Goal: Task Accomplishment & Management: Complete application form

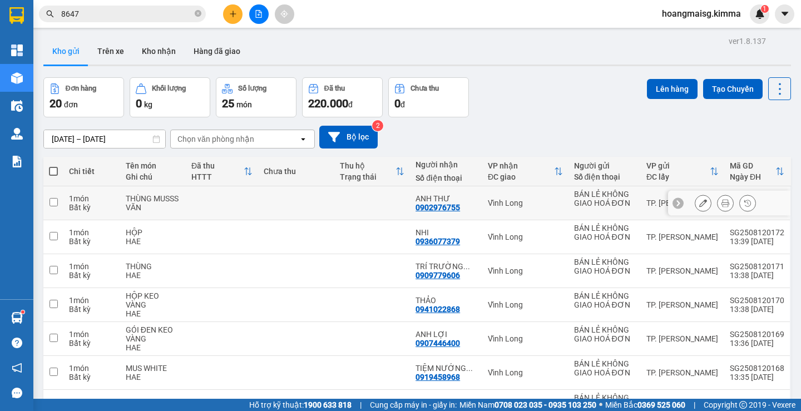
click at [699, 204] on icon at bounding box center [703, 203] width 8 height 8
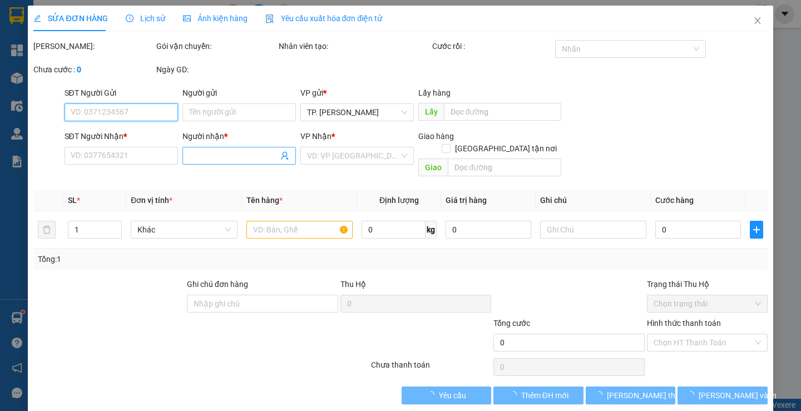
type input "BÁN LẺ KHÔNG GIAO HOÁ ĐƠN"
type input "0902976755"
type input "ANH THƯ"
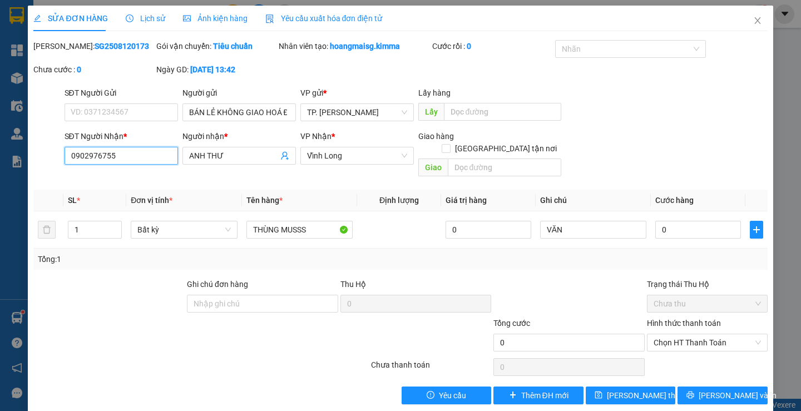
click at [146, 157] on input "0902976755" at bounding box center [121, 156] width 113 height 18
type input "0"
type input "0903881328"
click at [262, 151] on input "ANH THƯ" at bounding box center [233, 156] width 89 height 12
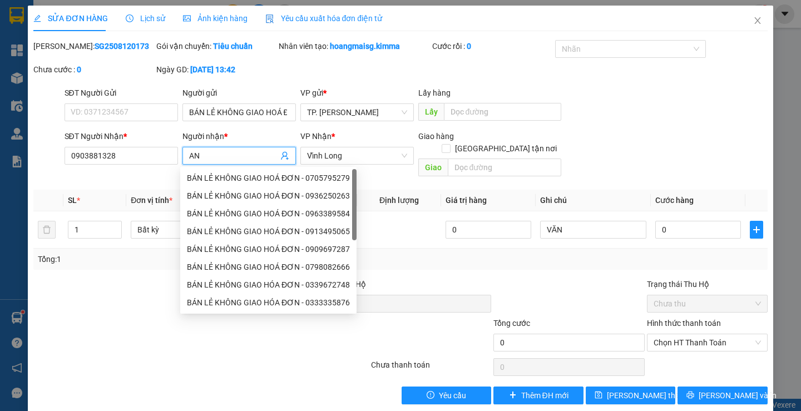
type input "A"
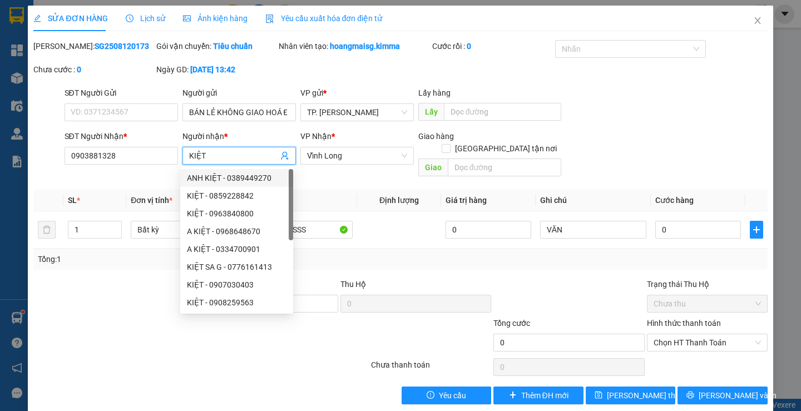
type input "KIỆT"
click at [500, 263] on div "Total Paid Fee 0 Total UnPaid Fee 0 Cash Collection Total Fee Mã ĐH: SG25081201…" at bounding box center [400, 222] width 734 height 364
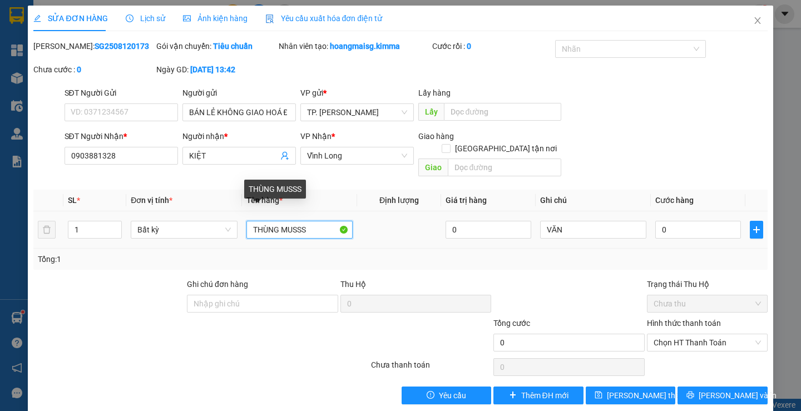
click at [319, 221] on input "THÙNG MUSSS" at bounding box center [299, 230] width 106 height 18
type input "T"
type input "HỘP NHỎ MÀU ĐỎ"
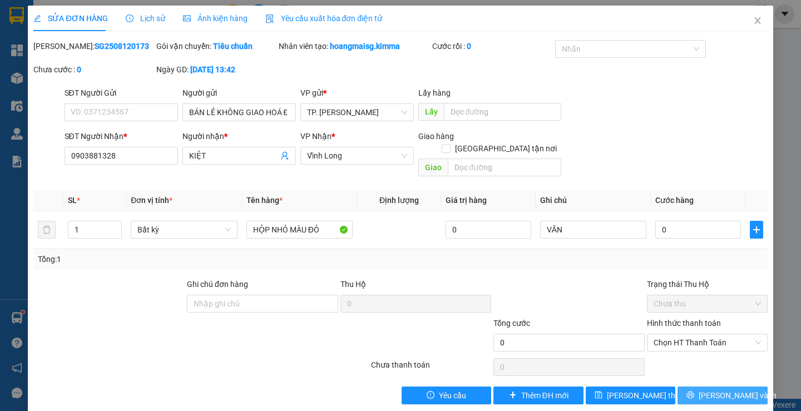
click at [710, 389] on span "[PERSON_NAME] và In" at bounding box center [738, 395] width 78 height 12
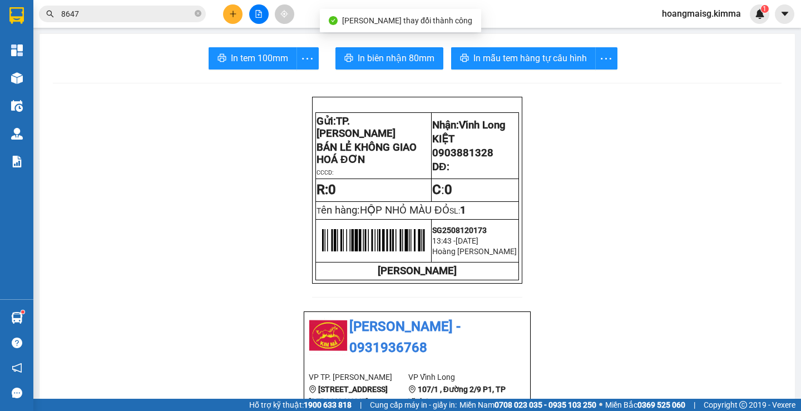
click at [399, 63] on span "In biên nhận 80mm" at bounding box center [396, 58] width 77 height 14
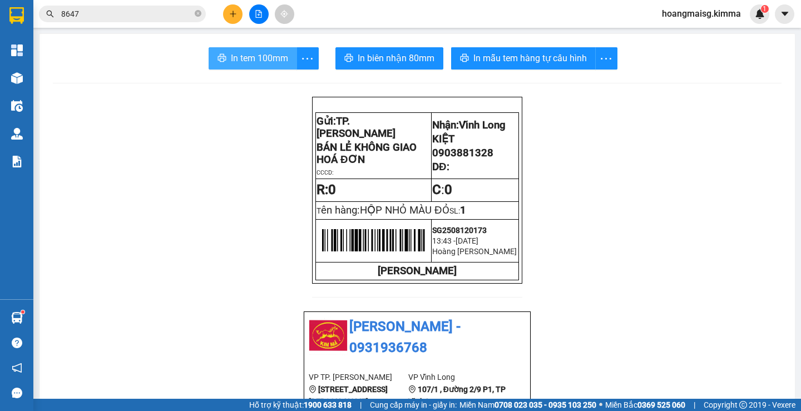
click at [259, 56] on span "In tem 100mm" at bounding box center [259, 58] width 57 height 14
click at [200, 12] on icon "close-circle" at bounding box center [198, 13] width 7 height 7
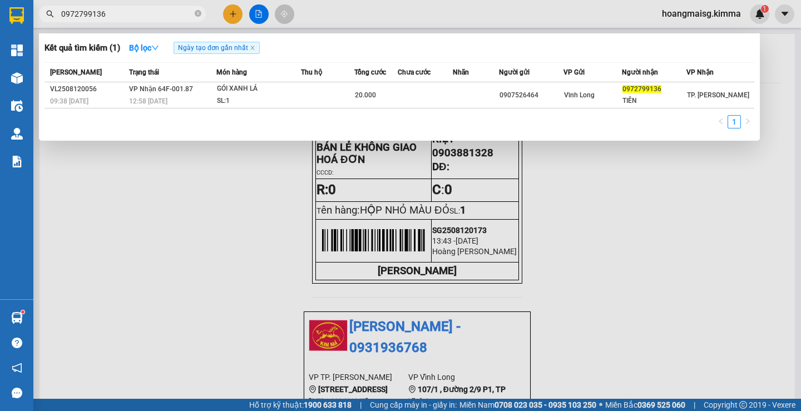
type input "0972799136"
click at [232, 277] on div at bounding box center [400, 205] width 801 height 411
